Goal: Task Accomplishment & Management: Use online tool/utility

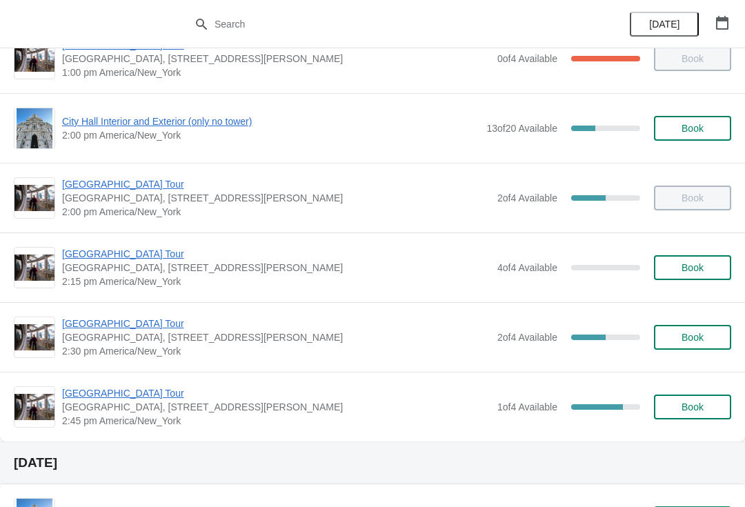
scroll to position [1012, 0]
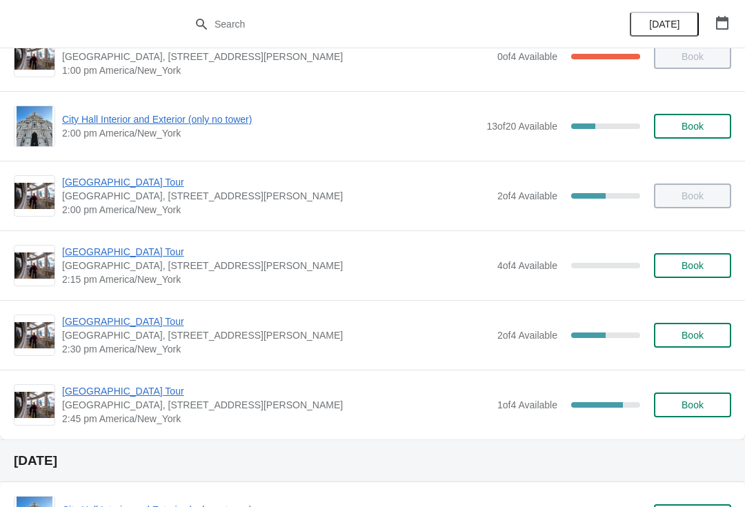
click at [147, 338] on span "[GEOGRAPHIC_DATA], [STREET_ADDRESS][PERSON_NAME]" at bounding box center [276, 335] width 428 height 14
click at [154, 316] on span "[GEOGRAPHIC_DATA] Tour" at bounding box center [276, 322] width 428 height 14
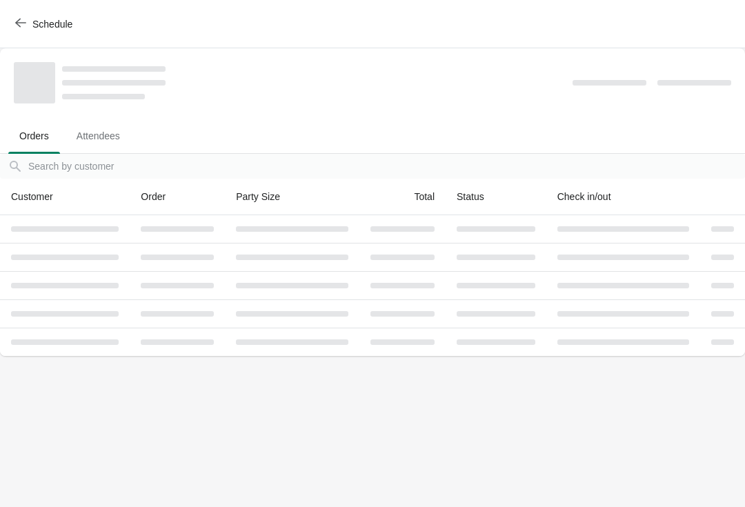
scroll to position [0, 0]
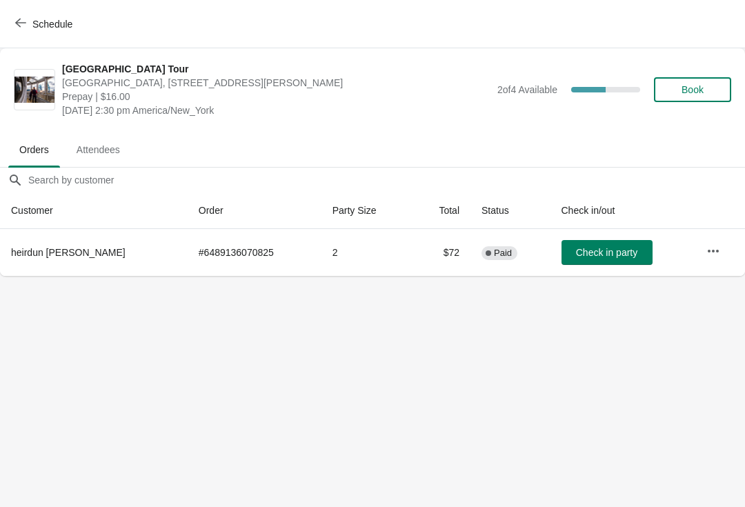
click at [617, 250] on span "Check in party" at bounding box center [606, 252] width 61 height 11
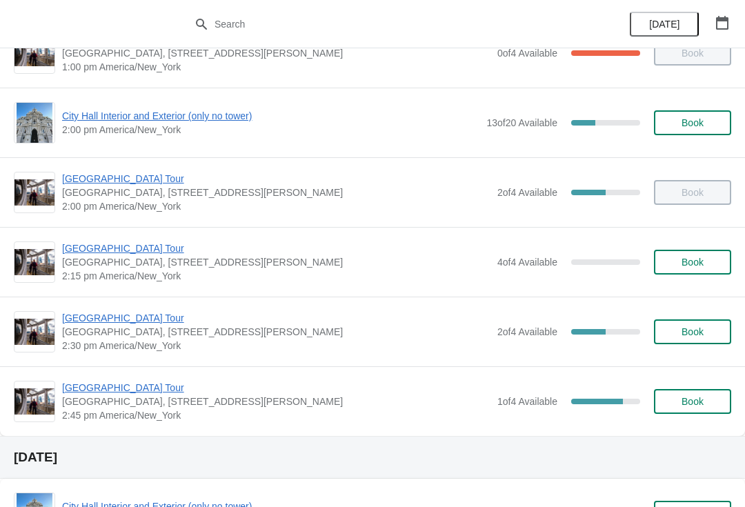
scroll to position [1016, 0]
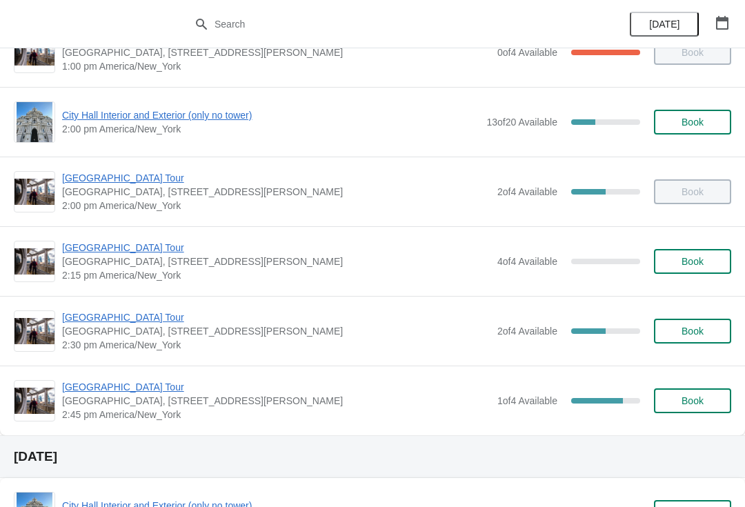
click at [161, 322] on span "[GEOGRAPHIC_DATA] Tour" at bounding box center [276, 317] width 428 height 14
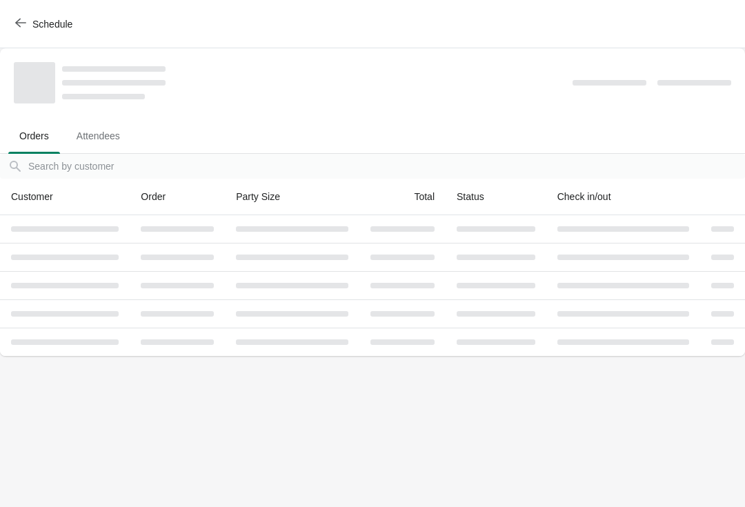
scroll to position [0, 0]
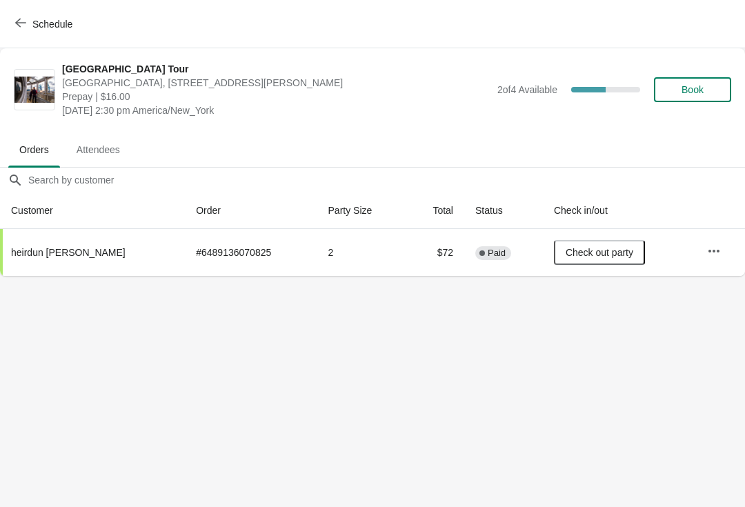
click at [36, 17] on button "Schedule" at bounding box center [45, 24] width 77 height 25
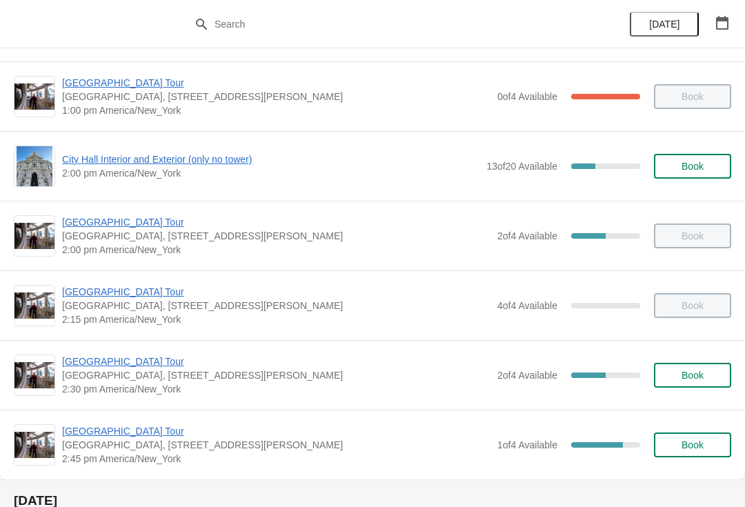
scroll to position [986, 0]
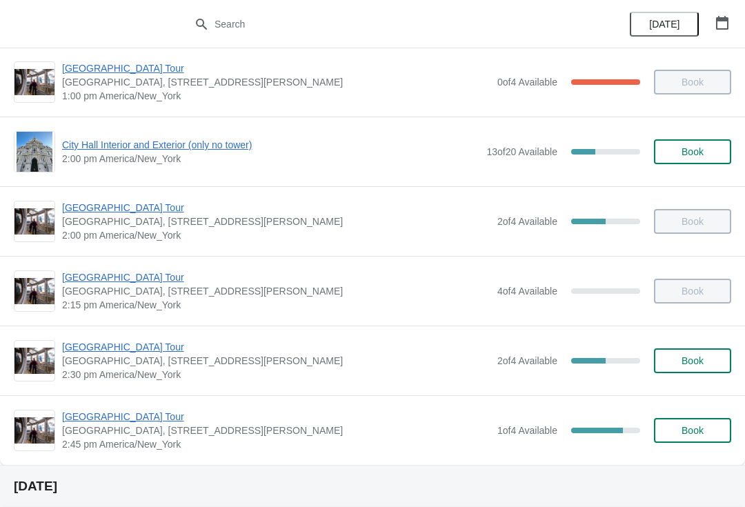
click at [154, 419] on span "[GEOGRAPHIC_DATA] Tour" at bounding box center [276, 417] width 428 height 14
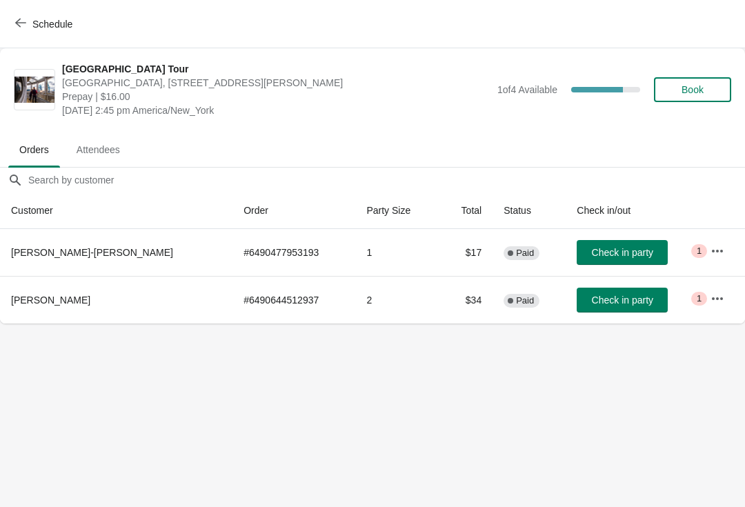
click at [592, 302] on span "Check in party" at bounding box center [622, 300] width 61 height 11
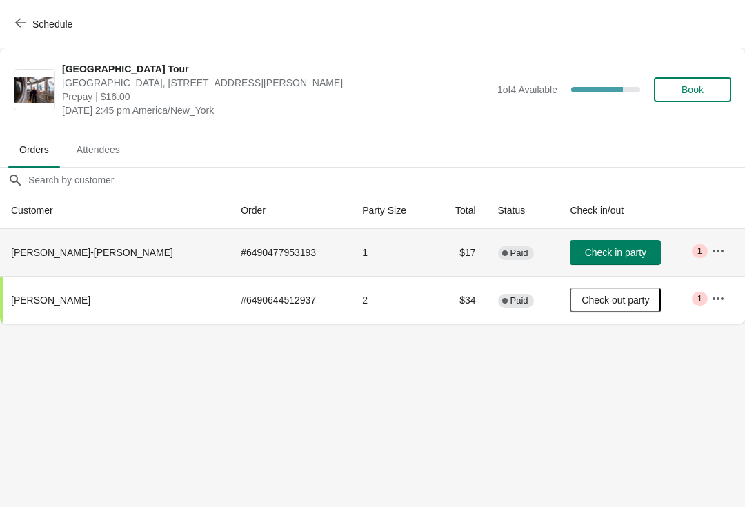
click at [607, 241] on button "Check in party" at bounding box center [615, 252] width 91 height 25
click at [13, 21] on button "Schedule" at bounding box center [45, 24] width 77 height 25
